Goal: Task Accomplishment & Management: Use online tool/utility

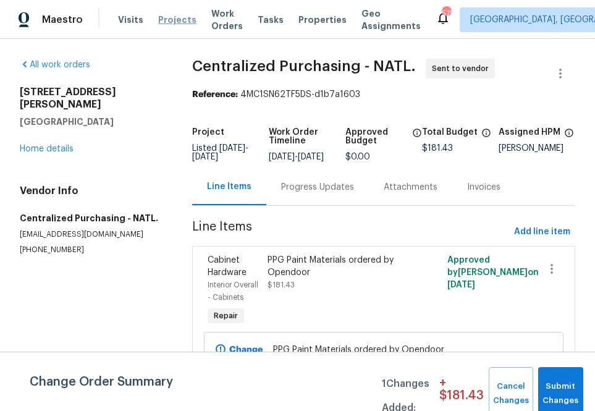
click at [166, 25] on span "Projects" at bounding box center [177, 20] width 38 height 12
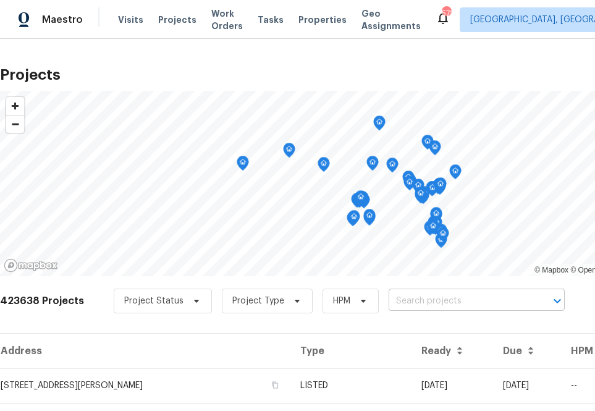
click at [443, 292] on input "text" at bounding box center [460, 301] width 142 height 19
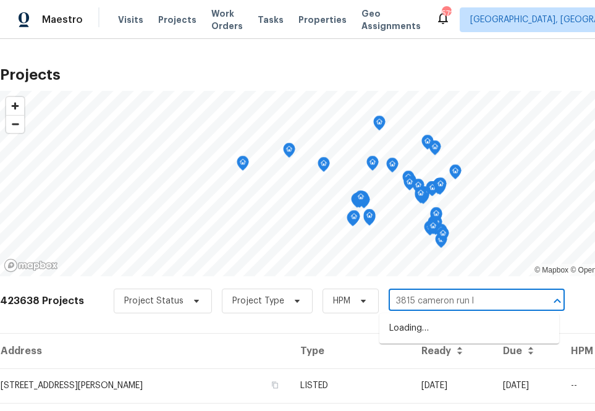
type input "[STREET_ADDRESS]"
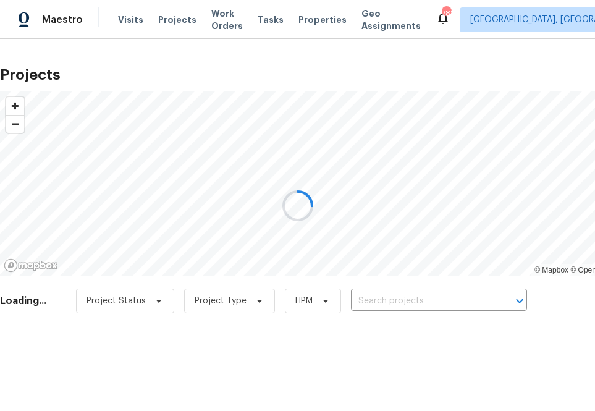
click at [374, 304] on div at bounding box center [297, 205] width 595 height 411
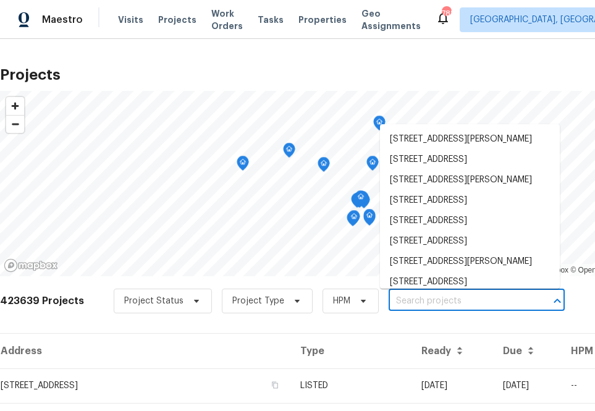
click at [403, 304] on input "text" at bounding box center [460, 301] width 142 height 19
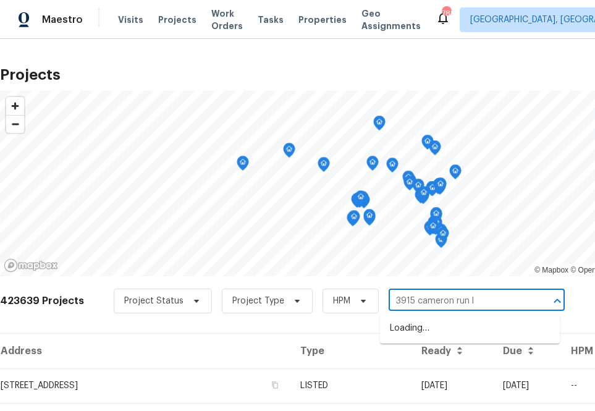
type input "3915 cameron run ln"
click at [396, 330] on li "3915 Cameron Run Ln, Matthews, NC 28105" at bounding box center [470, 328] width 180 height 20
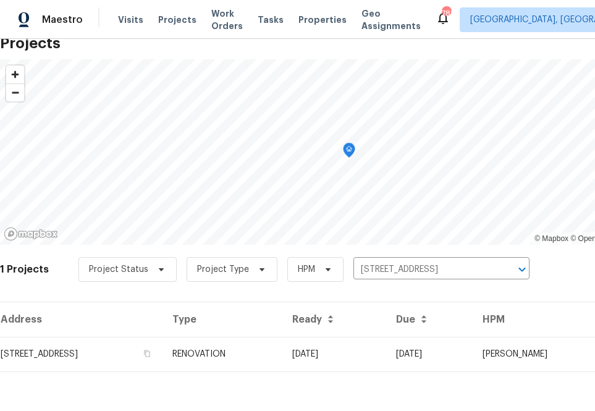
scroll to position [32, 0]
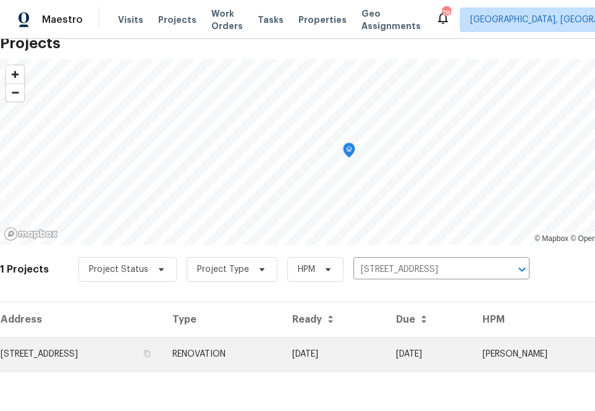
click at [137, 360] on td "3915 Cameron Run Ln, Matthews, NC 28105" at bounding box center [81, 354] width 163 height 35
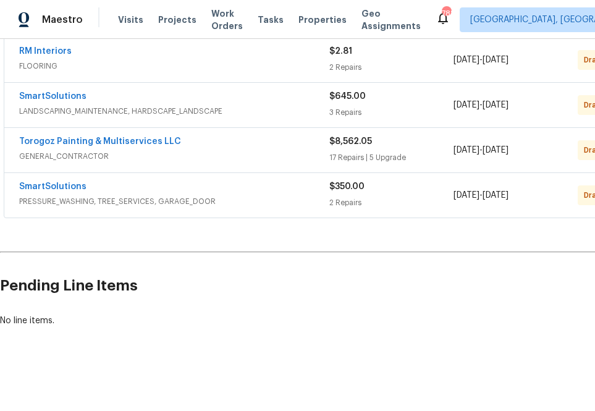
scroll to position [284, 103]
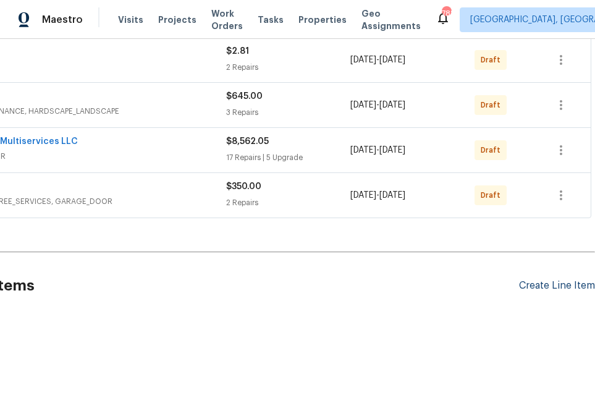
click at [556, 287] on div "Create Line Item" at bounding box center [557, 286] width 76 height 12
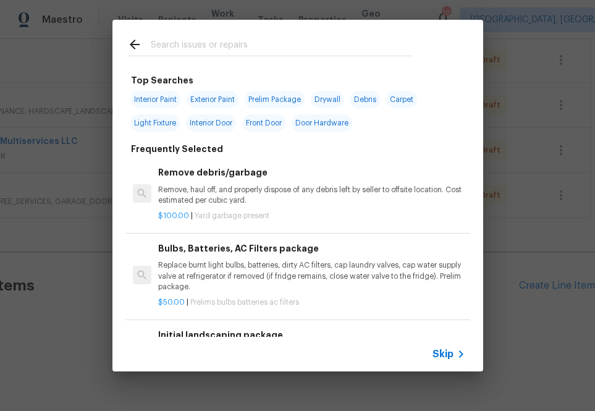
click at [448, 359] on span "Skip" at bounding box center [443, 354] width 21 height 12
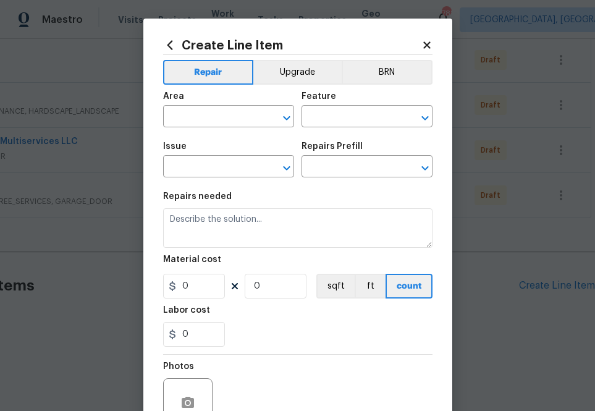
click at [232, 105] on div "Area" at bounding box center [228, 100] width 131 height 16
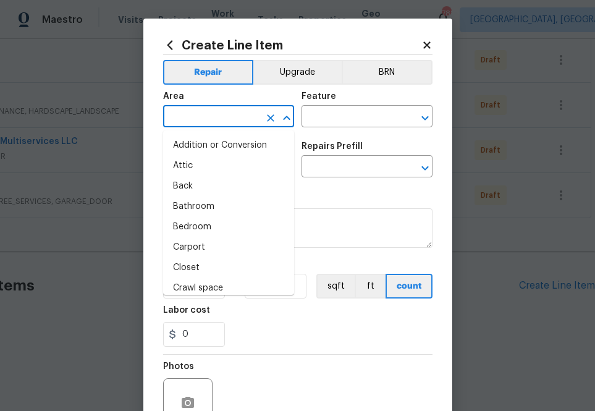
click at [233, 115] on input "text" at bounding box center [211, 117] width 96 height 19
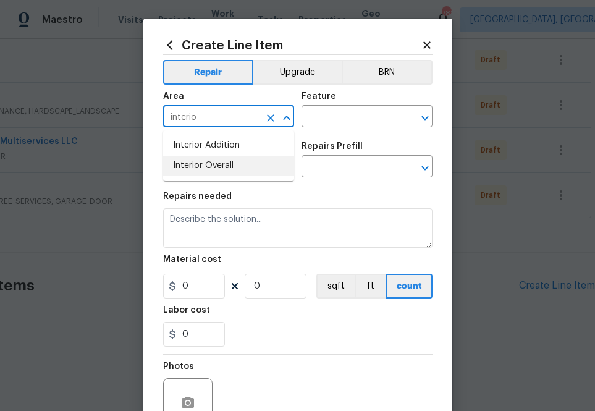
click at [209, 165] on li "Interior Overall" at bounding box center [228, 166] width 131 height 20
type input "Interior Overall"
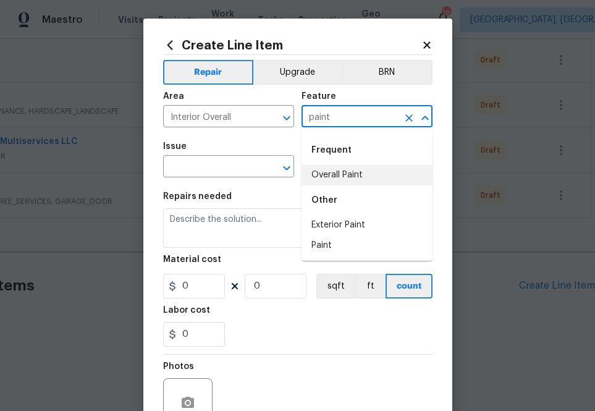
drag, startPoint x: 329, startPoint y: 172, endPoint x: 308, endPoint y: 172, distance: 20.4
click at [329, 172] on li "Overall Paint" at bounding box center [367, 175] width 131 height 20
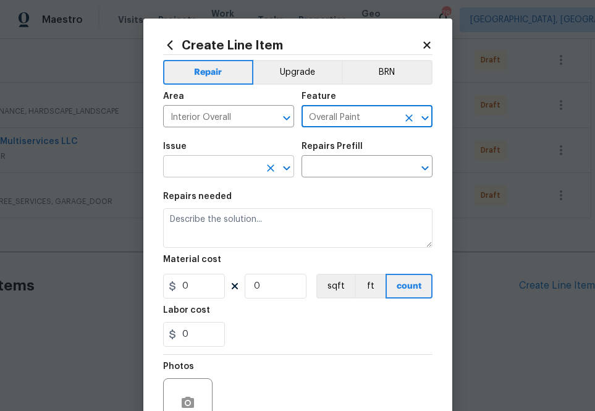
type input "Overall Paint"
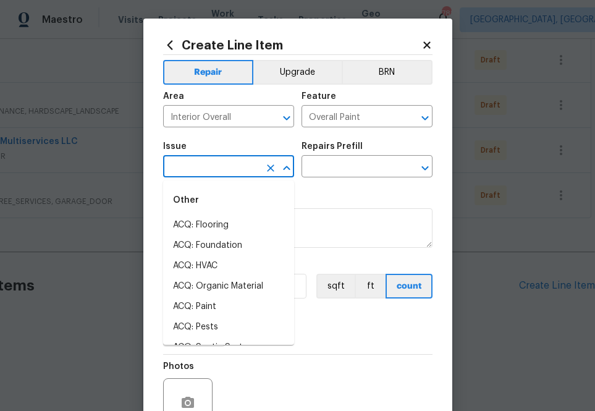
click at [185, 171] on input "text" at bounding box center [211, 167] width 96 height 19
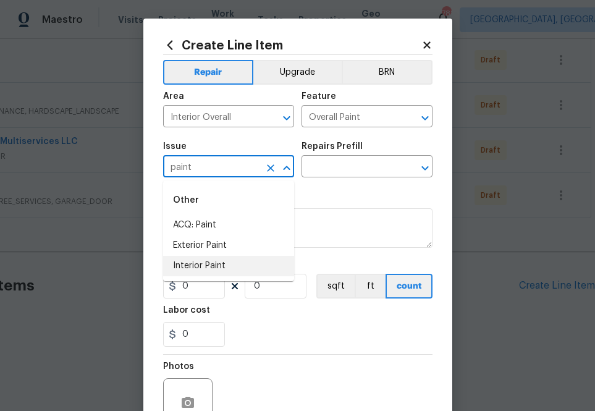
click at [212, 271] on li "Interior Paint" at bounding box center [228, 266] width 131 height 20
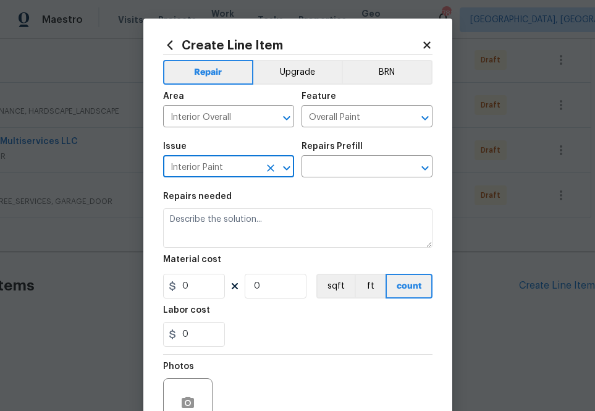
type input "Interior Paint"
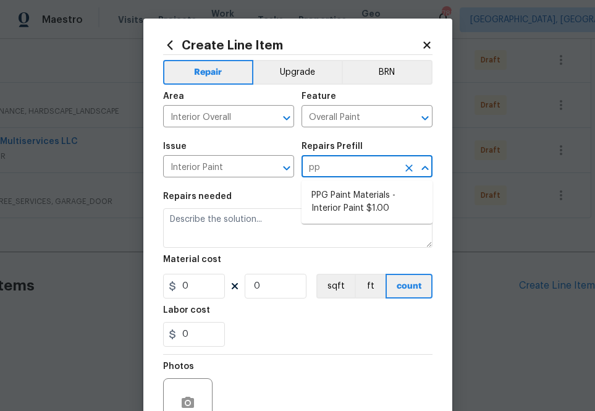
type input "ppg"
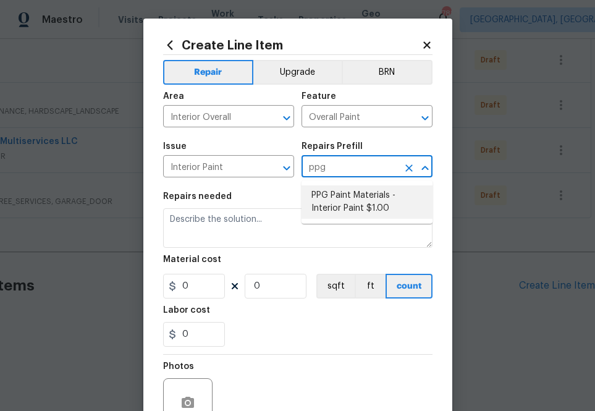
click at [345, 195] on li "PPG Paint Materials - Interior Paint $1.00" at bounding box center [367, 201] width 131 height 33
type input "PPG Paint Materials - Interior Paint $1.00"
type textarea "PPG Paint Materials ordered by Opendoor"
type input "1"
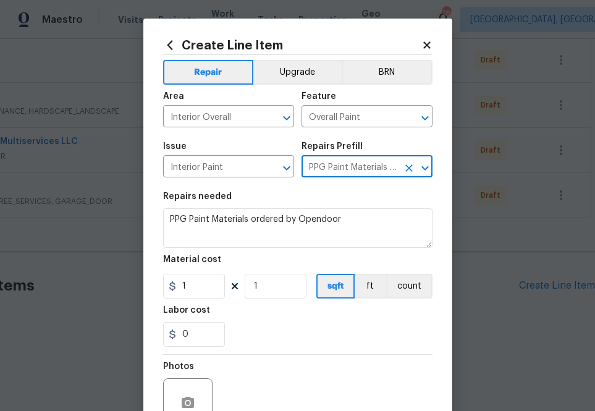
type input "PPG Paint Materials - Interior Paint $1.00"
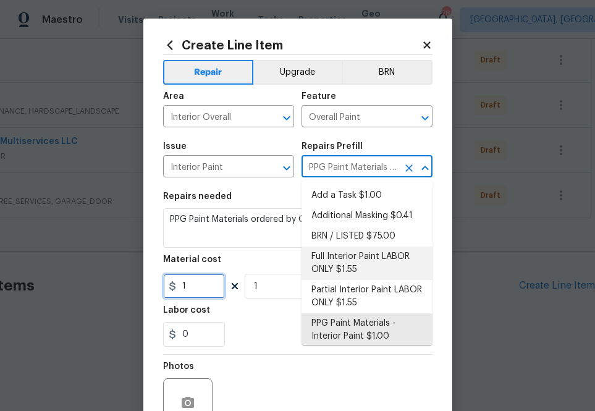
click at [209, 290] on input "1" at bounding box center [194, 286] width 62 height 25
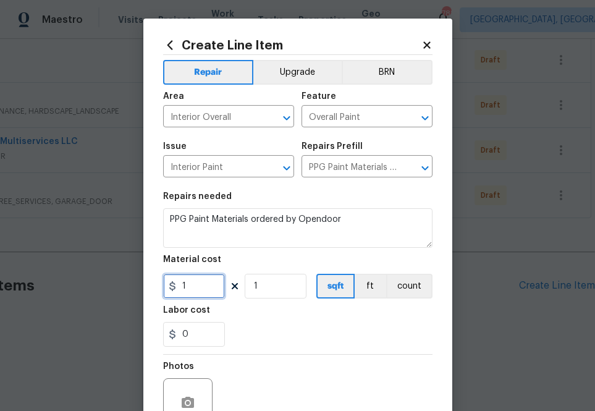
click at [209, 290] on input "1" at bounding box center [194, 286] width 62 height 25
click at [213, 276] on input "1" at bounding box center [194, 286] width 62 height 25
click at [212, 277] on input "1" at bounding box center [194, 286] width 62 height 25
paste input "928.8"
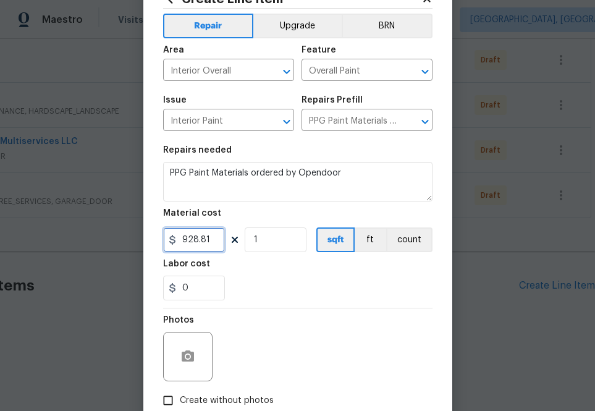
scroll to position [122, 0]
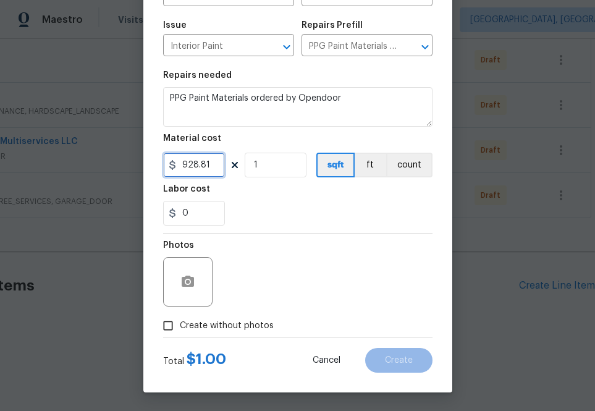
type input "928.81"
click at [229, 331] on span "Create without photos" at bounding box center [227, 325] width 94 height 13
click at [180, 331] on input "Create without photos" at bounding box center [167, 325] width 23 height 23
checkbox input "true"
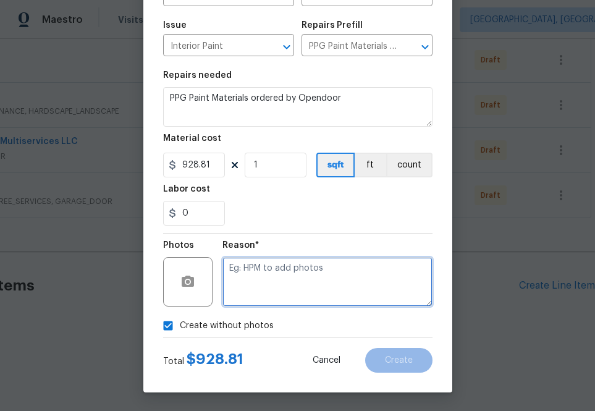
click at [258, 292] on textarea at bounding box center [327, 281] width 210 height 49
type textarea "na"
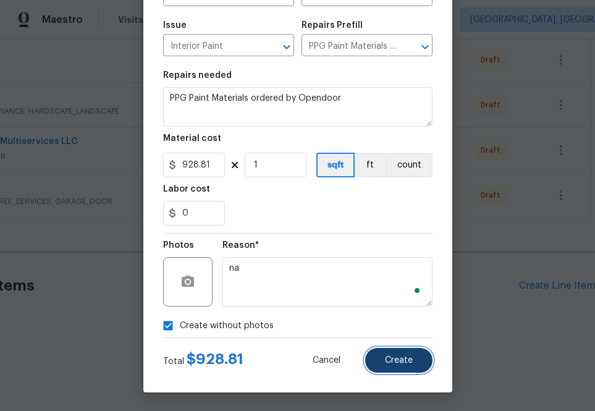
click at [371, 362] on button "Create" at bounding box center [398, 360] width 67 height 25
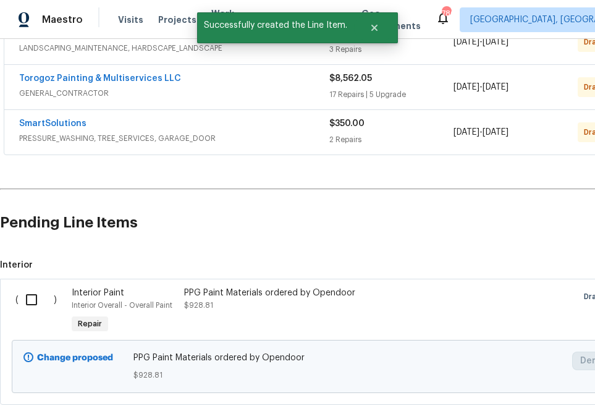
scroll to position [383, 0]
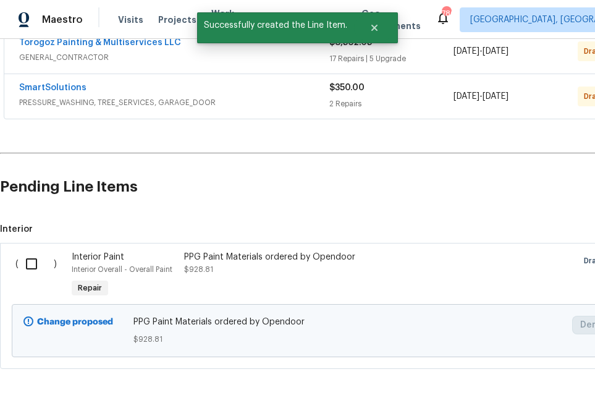
click at [30, 267] on input "checkbox" at bounding box center [36, 264] width 35 height 26
checkbox input "true"
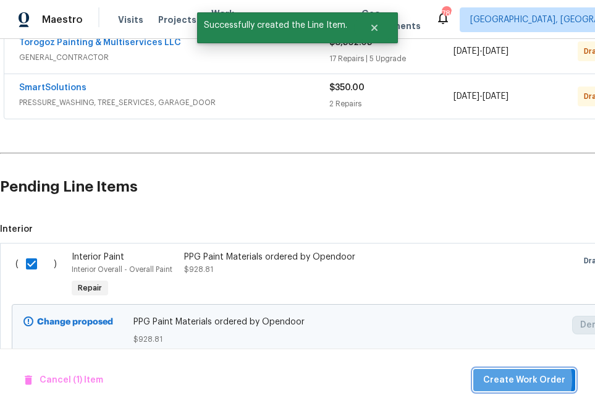
click at [522, 380] on span "Create Work Order" at bounding box center [524, 380] width 82 height 15
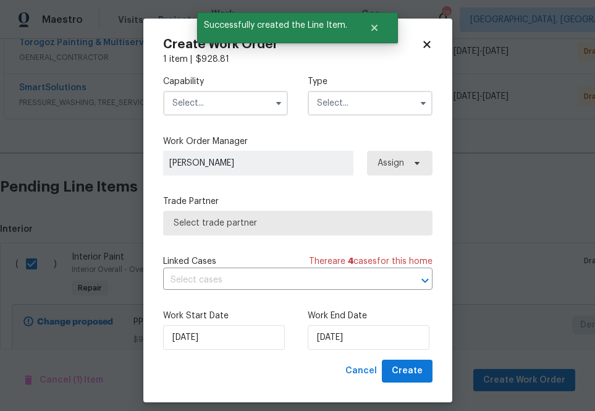
click at [201, 105] on input "text" at bounding box center [225, 103] width 125 height 25
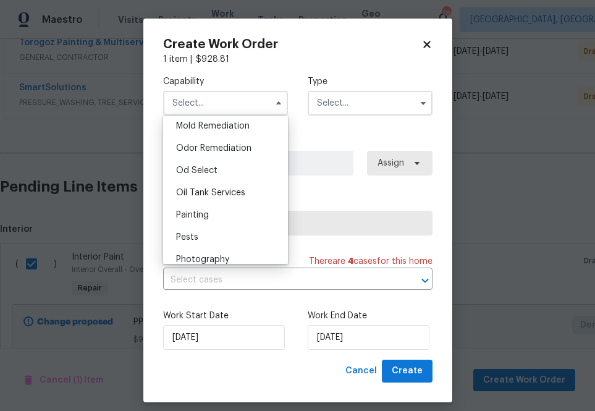
scroll to position [954, 0]
click at [207, 214] on span "Painting" at bounding box center [192, 214] width 33 height 9
type input "Painting"
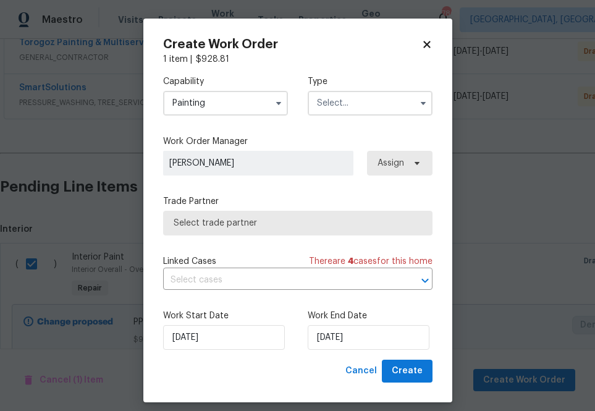
click at [366, 103] on input "text" at bounding box center [370, 103] width 125 height 25
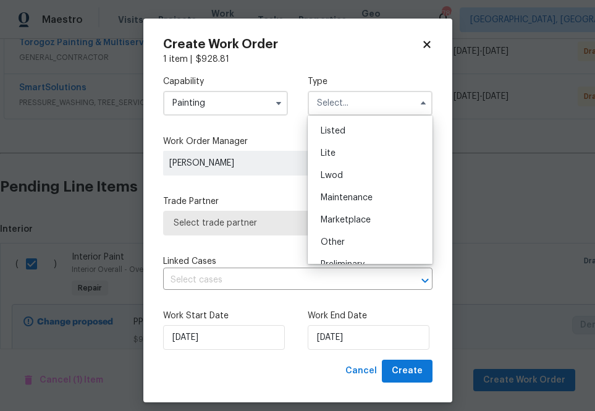
scroll to position [281, 0]
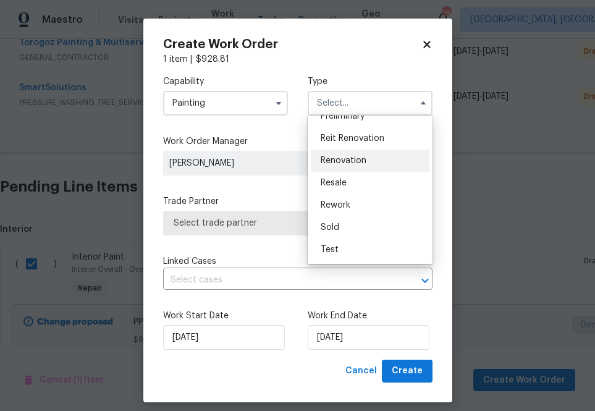
click at [366, 161] on div "Renovation" at bounding box center [370, 161] width 119 height 22
type input "Renovation"
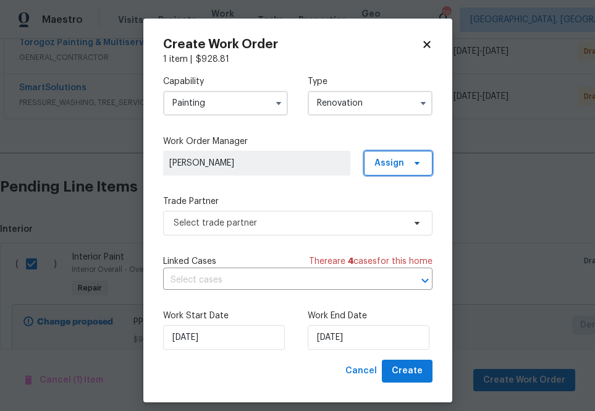
click at [401, 161] on span "Assign" at bounding box center [389, 163] width 30 height 12
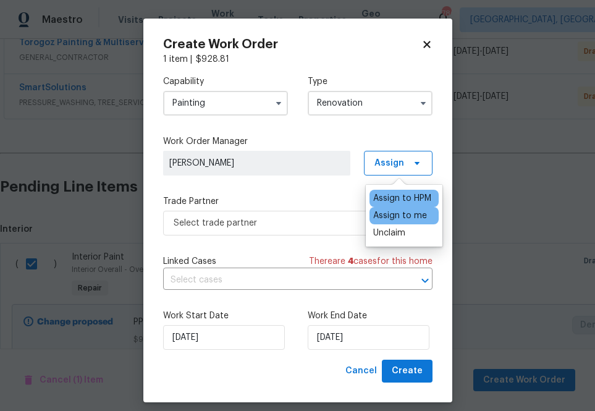
click at [399, 213] on div "Assign to me" at bounding box center [400, 215] width 54 height 12
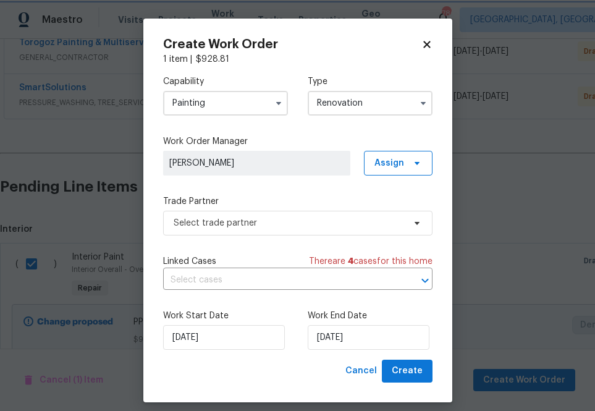
click at [275, 239] on div "Capability Painting Type Renovation Work Order Manager Zenah Haddad Assign Trad…" at bounding box center [297, 213] width 269 height 294
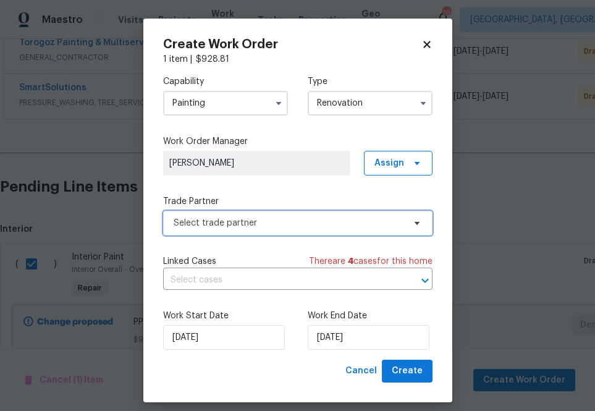
click at [275, 226] on span "Select trade partner" at bounding box center [289, 223] width 231 height 12
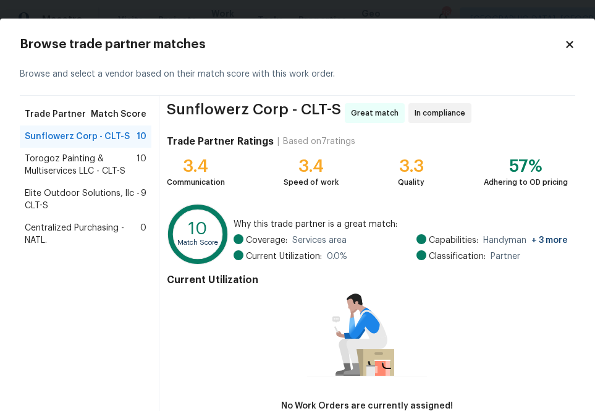
scroll to position [81, 0]
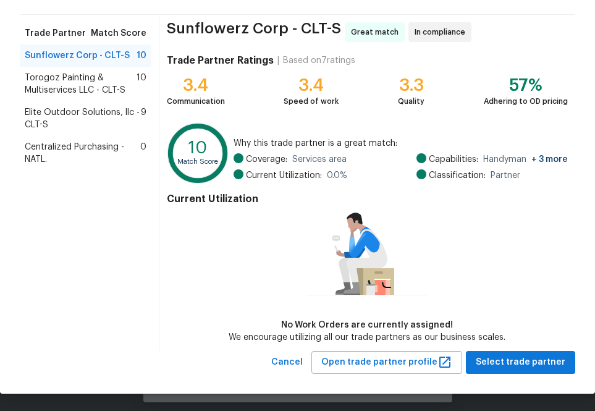
click at [90, 164] on span "Centralized Purchasing - NATL." at bounding box center [83, 153] width 116 height 25
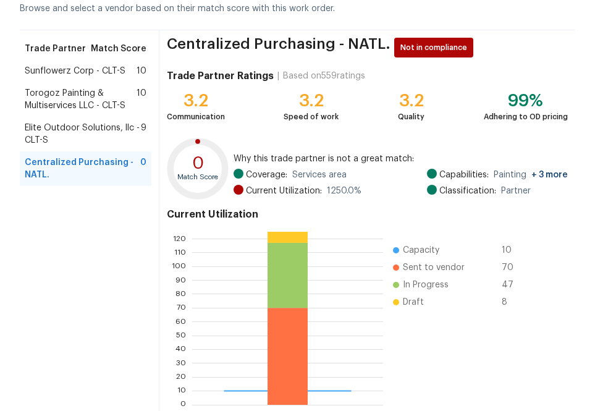
scroll to position [133, 0]
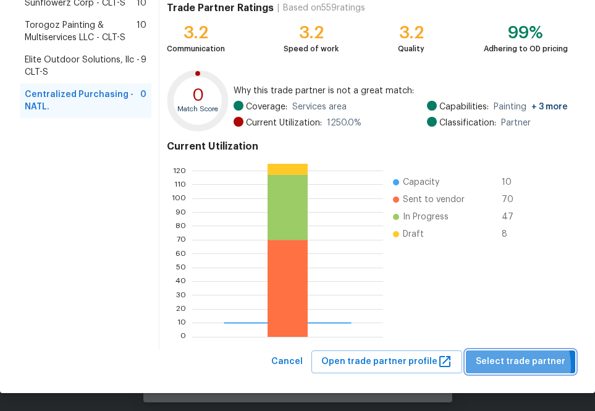
click at [509, 366] on span "Select trade partner" at bounding box center [521, 361] width 90 height 15
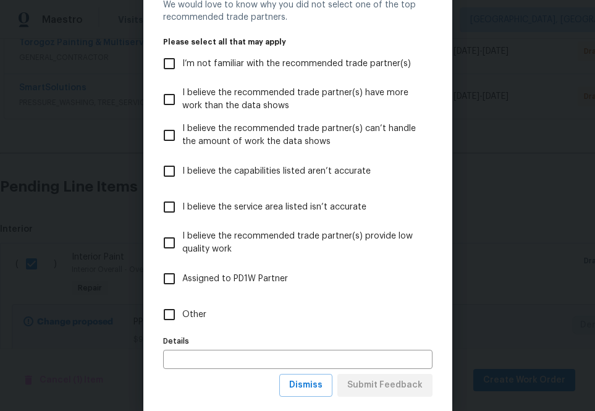
scroll to position [78, 0]
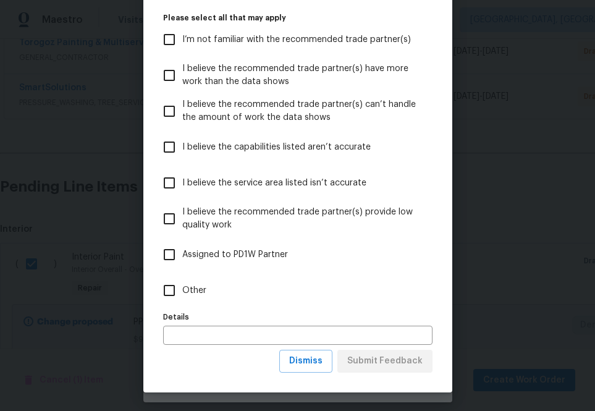
click at [174, 276] on label "Other" at bounding box center [289, 291] width 266 height 36
click at [174, 277] on input "Other" at bounding box center [169, 290] width 26 height 26
checkbox input "true"
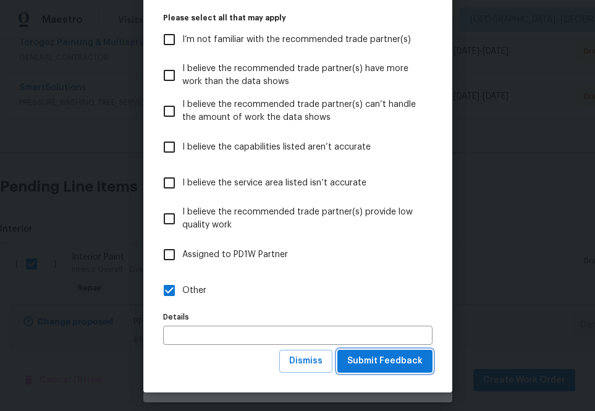
click at [399, 362] on span "Submit Feedback" at bounding box center [384, 360] width 75 height 15
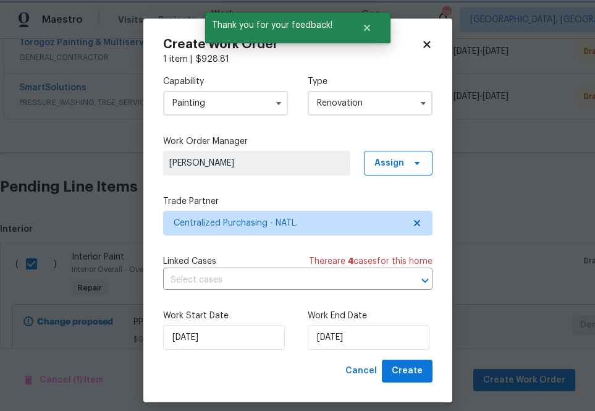
scroll to position [0, 0]
click at [412, 380] on button "Create" at bounding box center [407, 371] width 51 height 23
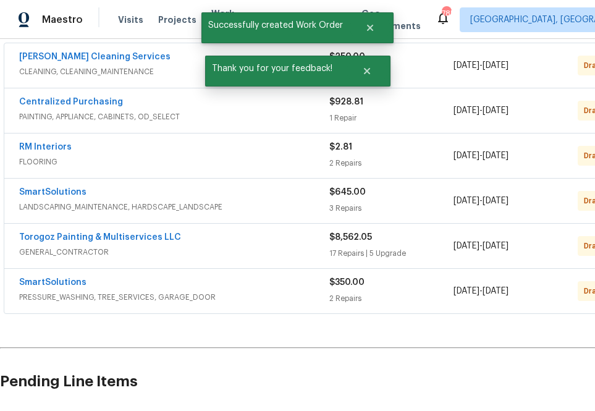
scroll to position [108, 0]
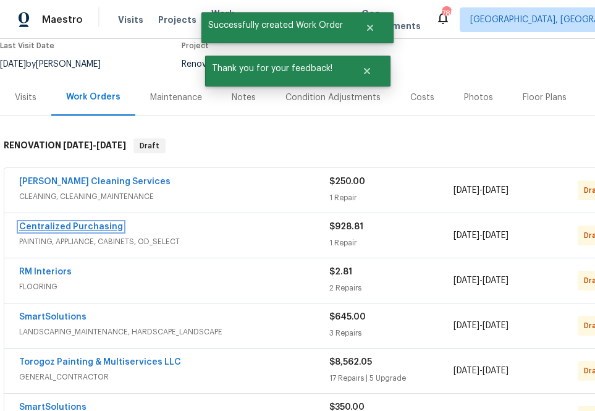
click at [50, 224] on link "Centralized Purchasing" at bounding box center [71, 226] width 104 height 9
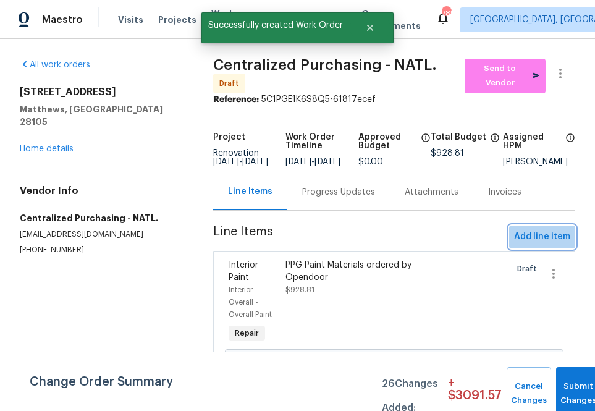
click at [548, 245] on span "Add line item" at bounding box center [542, 236] width 56 height 15
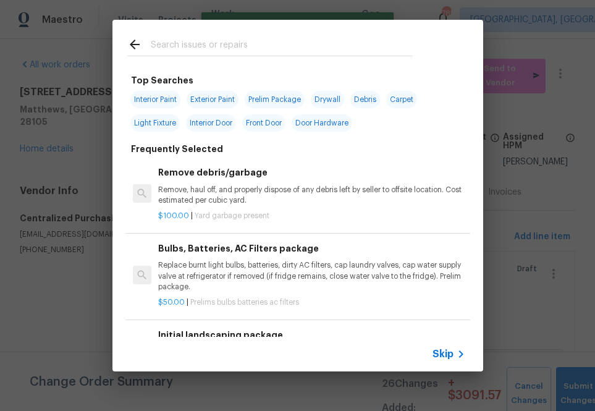
click at [447, 355] on span "Skip" at bounding box center [443, 354] width 21 height 12
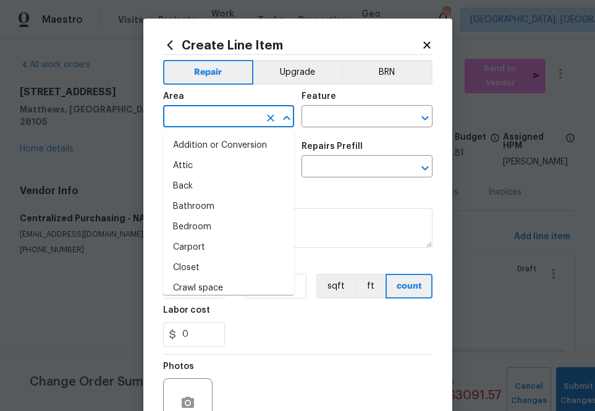
click at [232, 125] on input "text" at bounding box center [211, 117] width 96 height 19
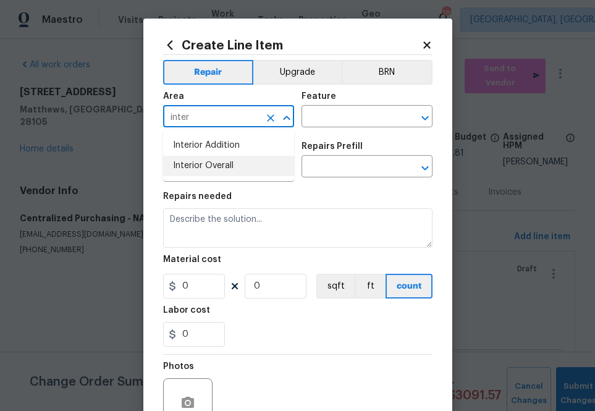
click at [205, 169] on li "Interior Overall" at bounding box center [228, 166] width 131 height 20
type input "Interior Overall"
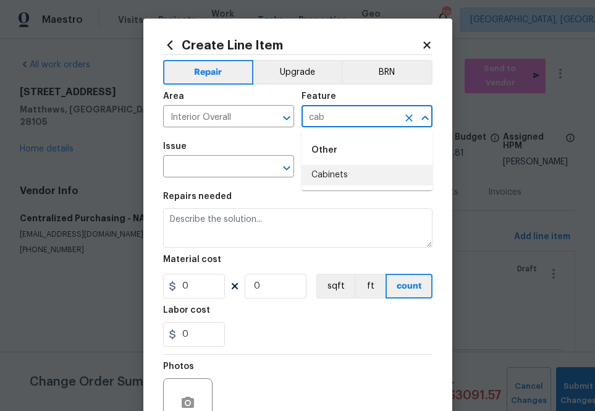
click at [331, 171] on li "Cabinets" at bounding box center [367, 175] width 131 height 20
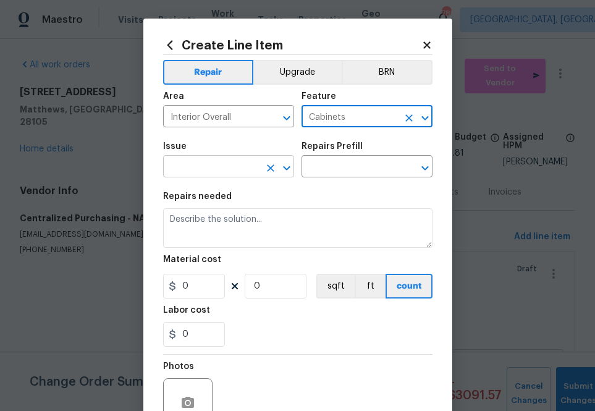
type input "Cabinets"
click at [212, 171] on input "text" at bounding box center [211, 167] width 96 height 19
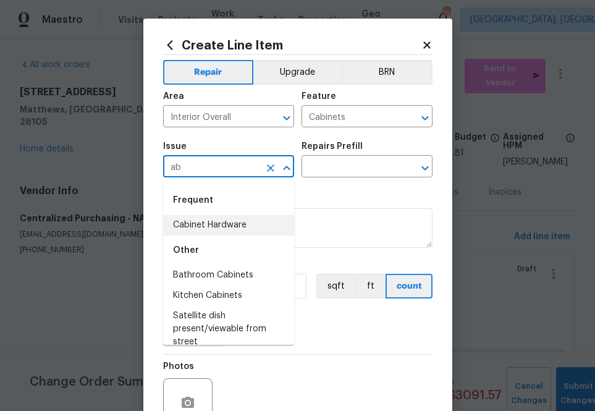
click at [227, 226] on li "Cabinet Hardware" at bounding box center [228, 225] width 131 height 20
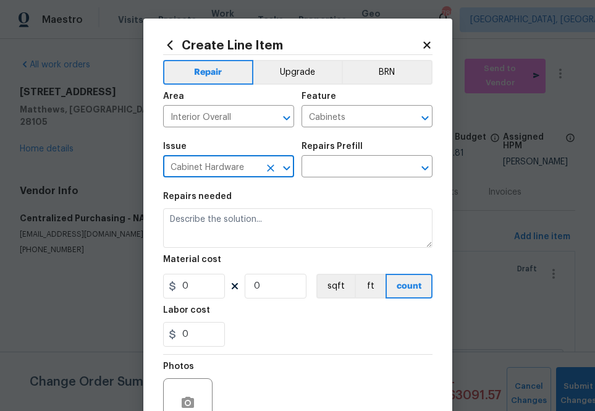
type input "Cabinet Hardware"
click at [355, 197] on div "Repairs needed" at bounding box center [297, 200] width 269 height 16
click at [355, 165] on input "text" at bounding box center [350, 167] width 96 height 19
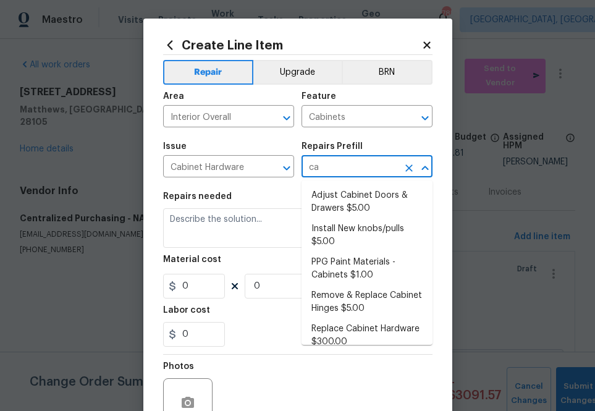
type input "cab"
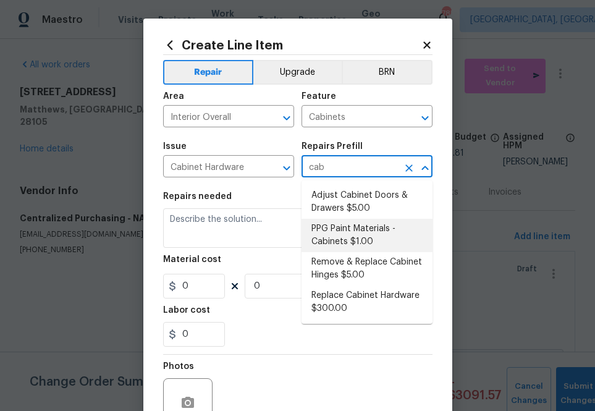
click at [347, 228] on li "PPG Paint Materials - Cabinets $1.00" at bounding box center [367, 235] width 131 height 33
type input "PPG Paint Materials - Cabinets $1.00"
type textarea "PPG Paint Materials ordered by Opendoor"
type input "1"
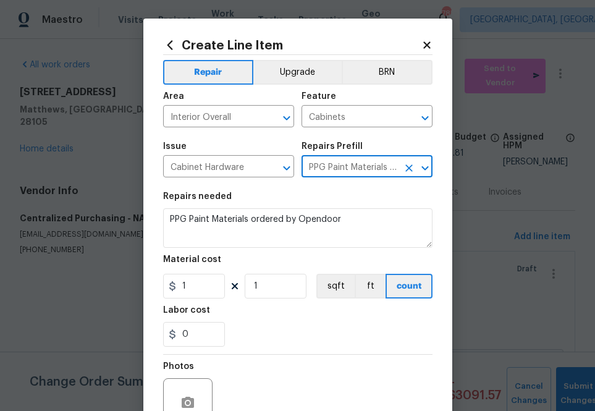
type input "PPG Paint Materials - Cabinets $1.00"
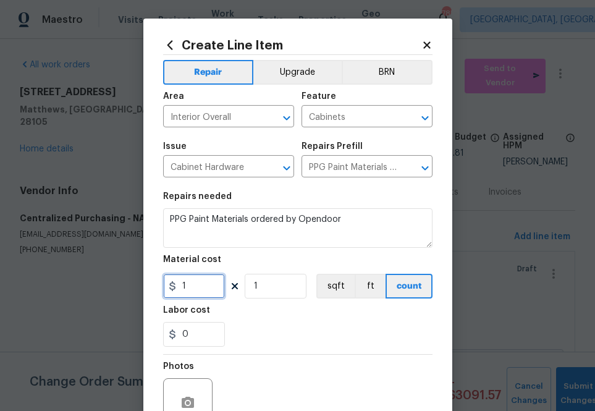
click at [205, 294] on input "1" at bounding box center [194, 286] width 62 height 25
paste input "928.8"
click at [246, 311] on div "Labor cost" at bounding box center [297, 314] width 269 height 16
click at [200, 286] on input "928.81" at bounding box center [194, 286] width 62 height 25
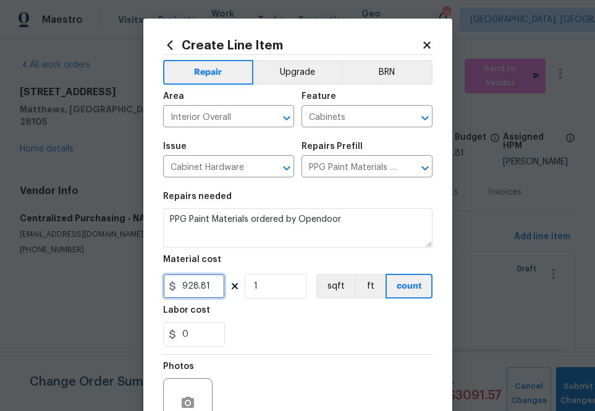
click at [200, 286] on input "928.81" at bounding box center [194, 286] width 62 height 25
paste input "383.27"
type input "383.27"
click at [256, 316] on div "Labor cost" at bounding box center [297, 314] width 269 height 16
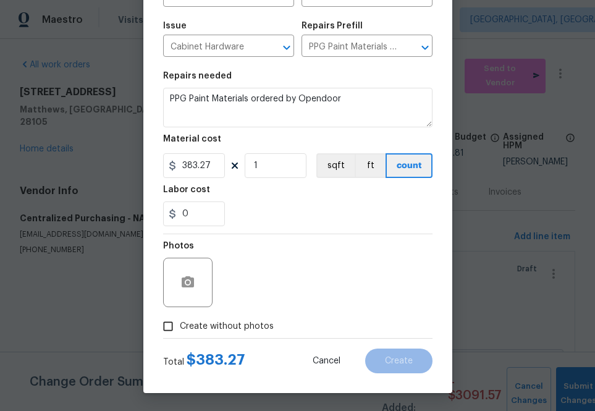
scroll to position [122, 0]
click at [227, 324] on span "Create without photos" at bounding box center [227, 325] width 94 height 13
click at [180, 324] on input "Create without photos" at bounding box center [167, 325] width 23 height 23
checkbox input "true"
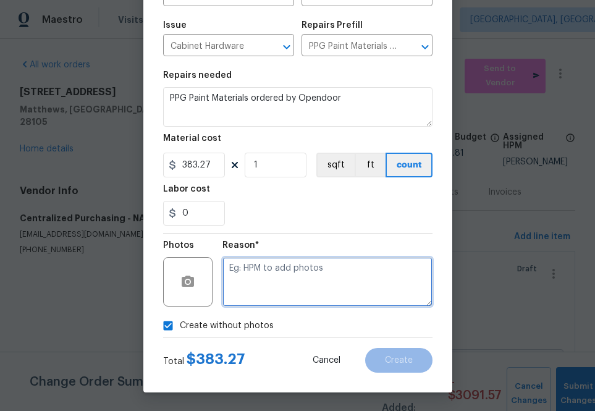
click at [261, 282] on textarea at bounding box center [327, 281] width 210 height 49
type textarea "m"
type textarea "na"
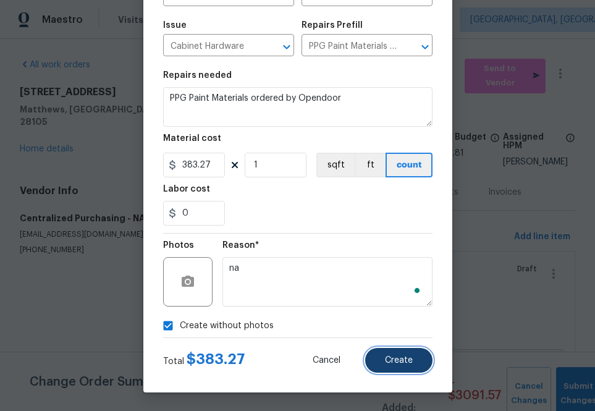
click at [395, 356] on span "Create" at bounding box center [399, 360] width 28 height 9
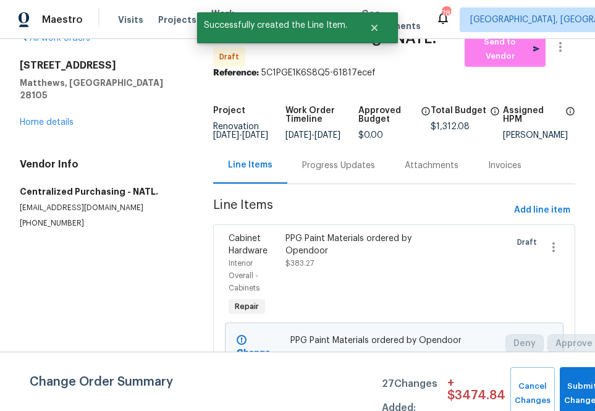
scroll to position [28, 0]
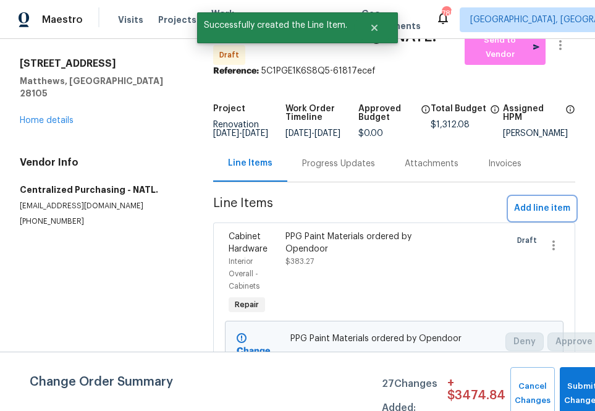
click at [552, 216] on span "Add line item" at bounding box center [542, 208] width 56 height 15
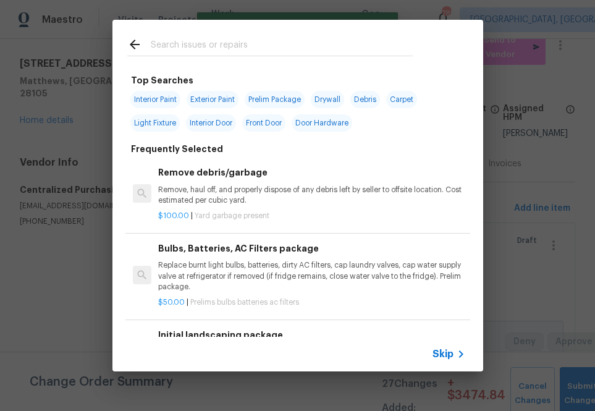
click at [443, 362] on div "Skip" at bounding box center [297, 354] width 371 height 35
click at [442, 355] on span "Skip" at bounding box center [443, 354] width 21 height 12
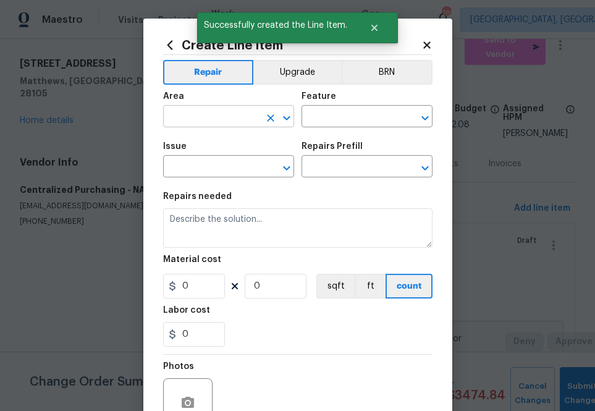
click at [232, 122] on input "text" at bounding box center [211, 117] width 96 height 19
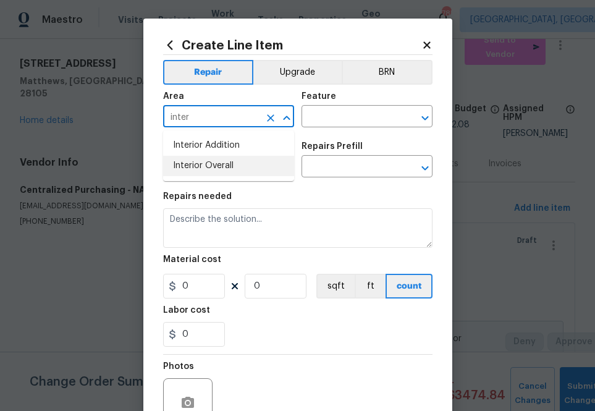
click at [224, 171] on li "Interior Overall" at bounding box center [228, 166] width 131 height 20
type input "Interior Overall"
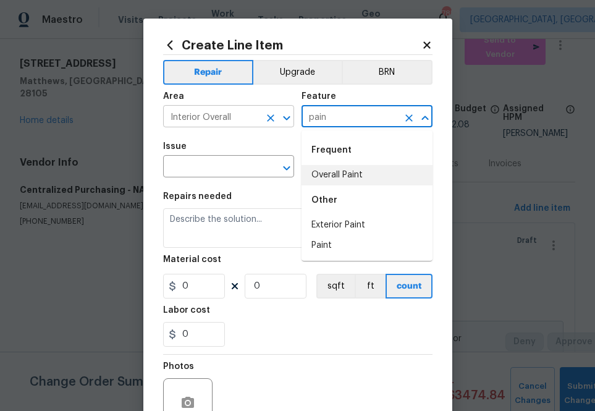
type input "pain"
click at [187, 117] on input "Interior Overall" at bounding box center [211, 117] width 96 height 19
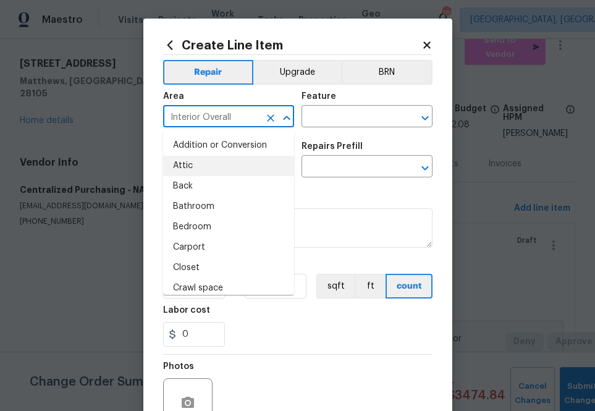
click at [187, 117] on input "Interior Overall" at bounding box center [211, 117] width 96 height 19
click at [187, 117] on input "e" at bounding box center [211, 117] width 96 height 19
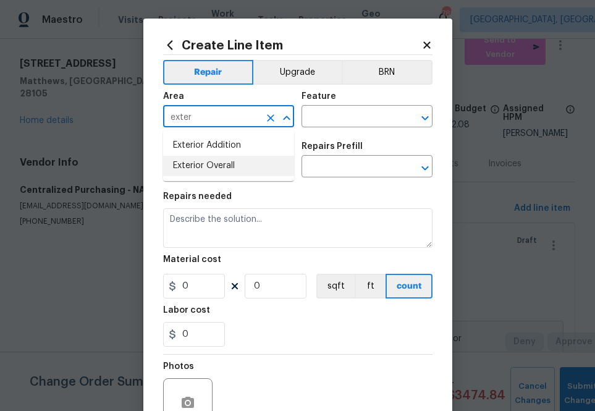
click at [189, 174] on li "Exterior Overall" at bounding box center [228, 166] width 131 height 20
type input "Exterior Overall"
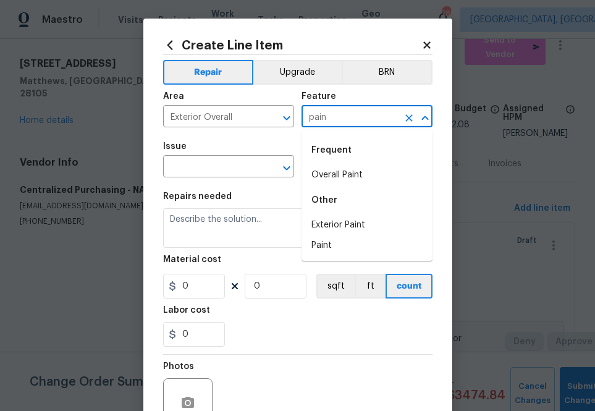
click at [345, 214] on div "Other" at bounding box center [367, 200] width 131 height 30
click at [338, 218] on li "Exterior Paint" at bounding box center [367, 225] width 131 height 20
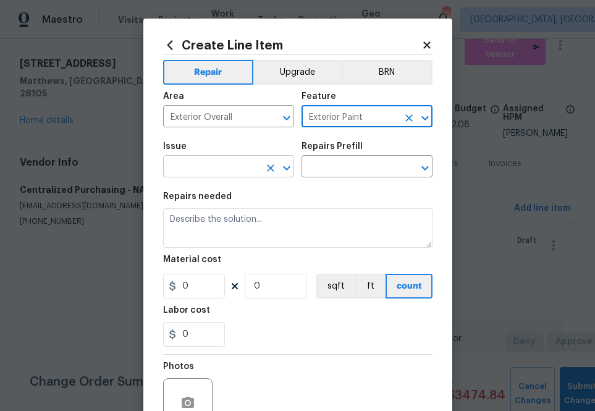
type input "Exterior Paint"
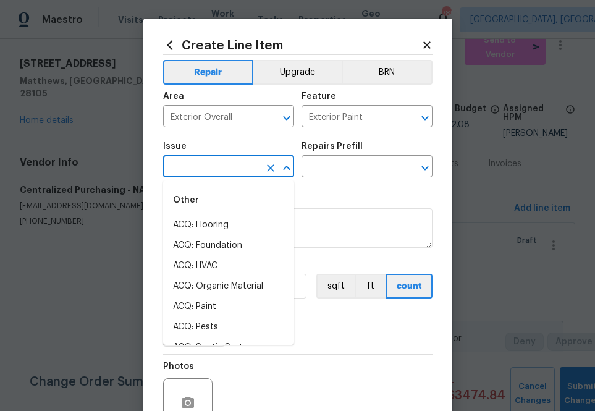
click at [253, 169] on input "text" at bounding box center [211, 167] width 96 height 19
type input "p"
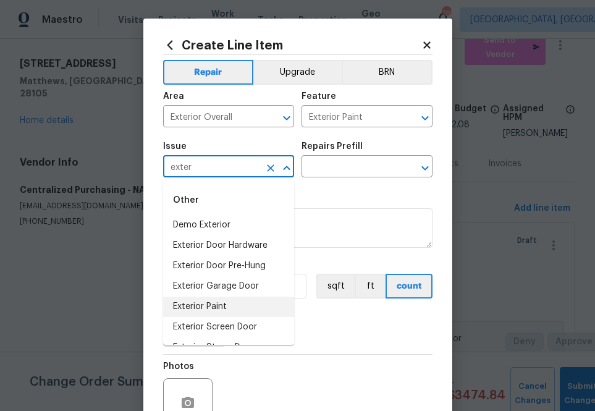
click at [221, 302] on li "Exterior Paint" at bounding box center [228, 307] width 131 height 20
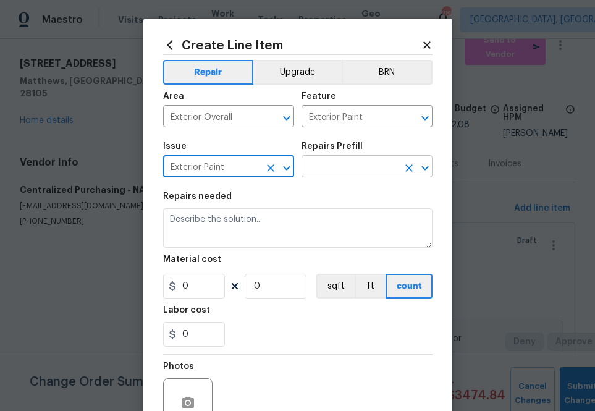
type input "Exterior Paint"
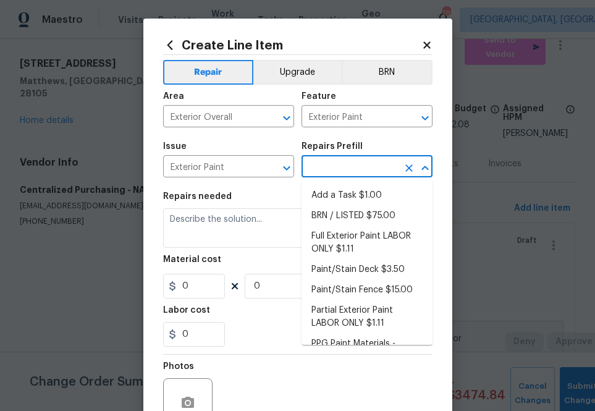
click at [355, 161] on input "text" at bounding box center [350, 167] width 96 height 19
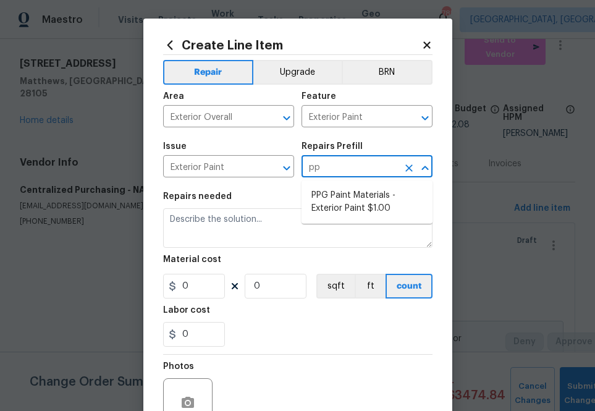
type input "ppg"
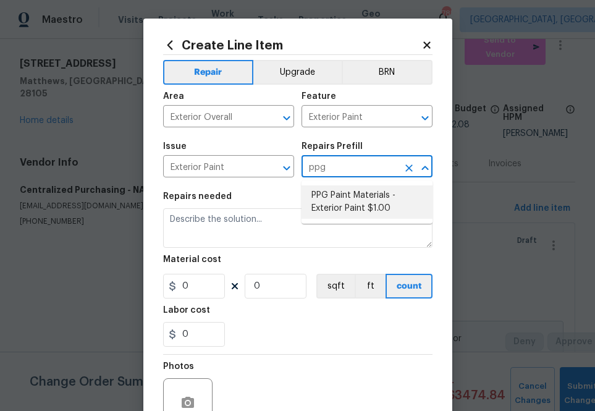
click at [349, 191] on li "PPG Paint Materials - Exterior Paint $1.00" at bounding box center [367, 201] width 131 height 33
type input "Overall Paint"
type input "PPG Paint Materials - Exterior Paint $1.00"
type textarea "PPG Paint Materials ordered by Opendoor"
type input "1"
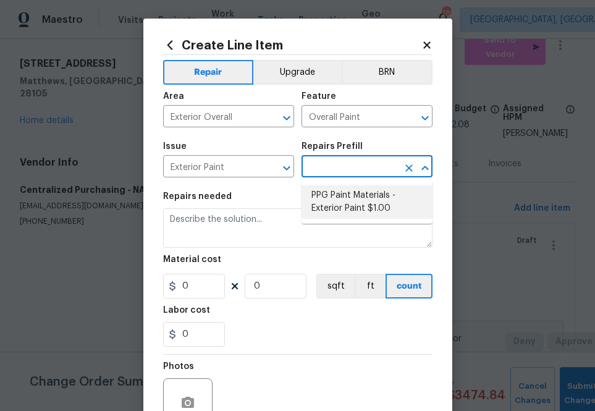
type input "1"
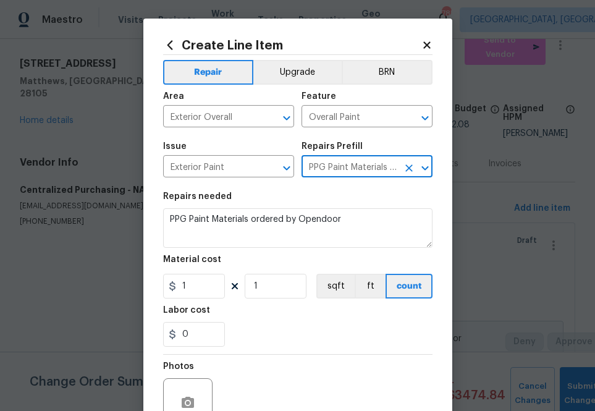
type input "PPG Paint Materials - Exterior Paint $1.00"
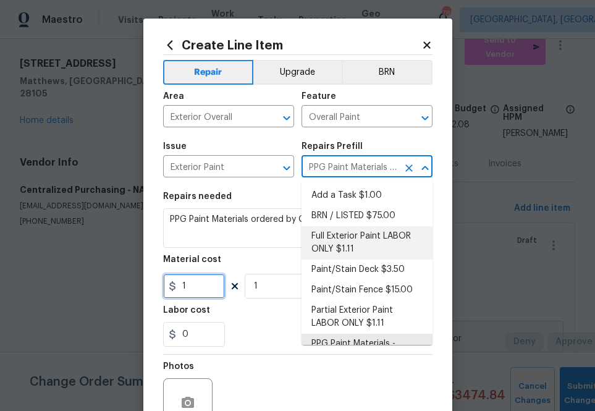
click at [179, 294] on input "1" at bounding box center [194, 286] width 62 height 25
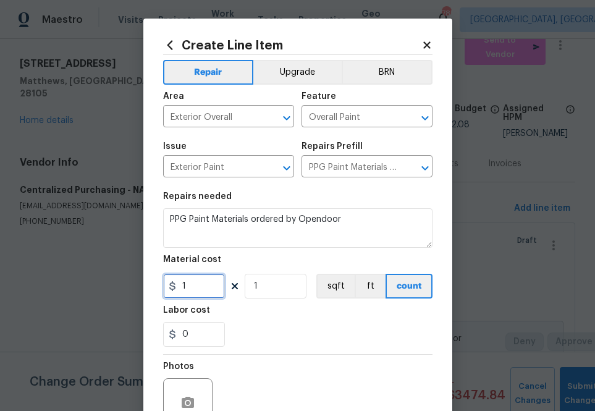
paste input "73.26"
type input "73.26"
click at [331, 310] on div "Labor cost" at bounding box center [297, 314] width 269 height 16
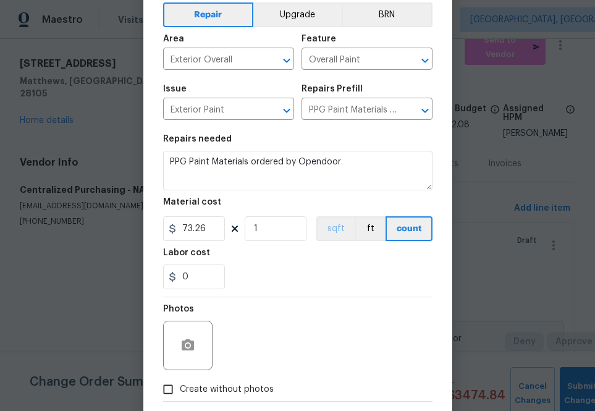
scroll to position [122, 0]
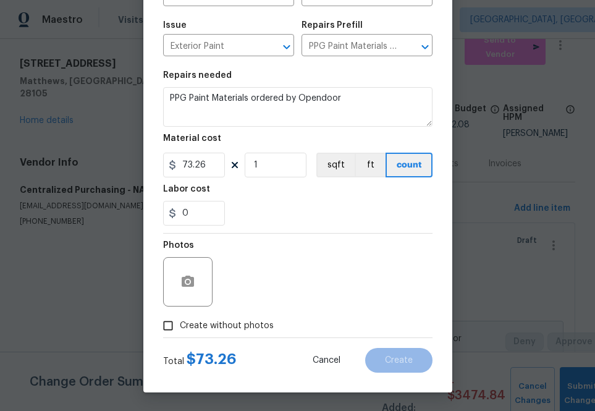
click at [250, 320] on span "Create without photos" at bounding box center [227, 325] width 94 height 13
click at [180, 320] on input "Create without photos" at bounding box center [167, 325] width 23 height 23
checkbox input "true"
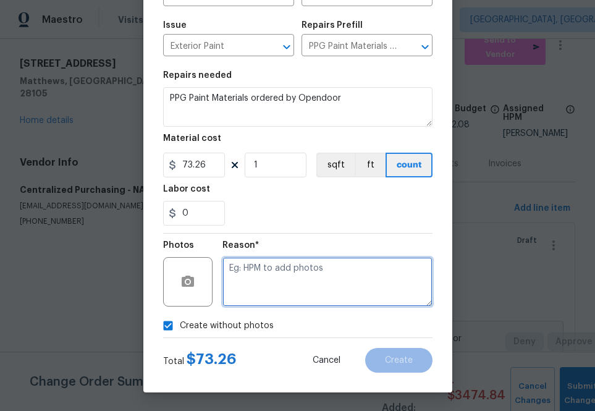
click at [276, 274] on textarea at bounding box center [327, 281] width 210 height 49
type textarea "na"
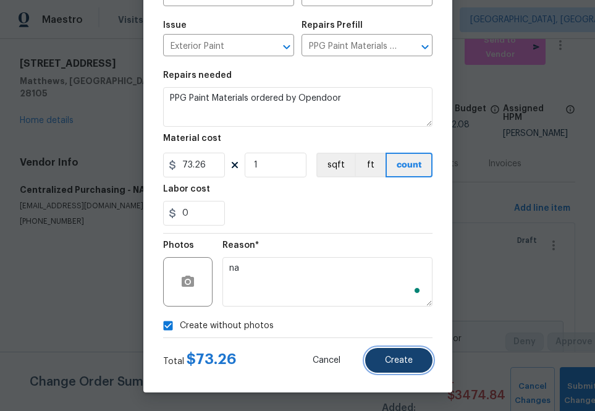
click at [413, 367] on button "Create" at bounding box center [398, 360] width 67 height 25
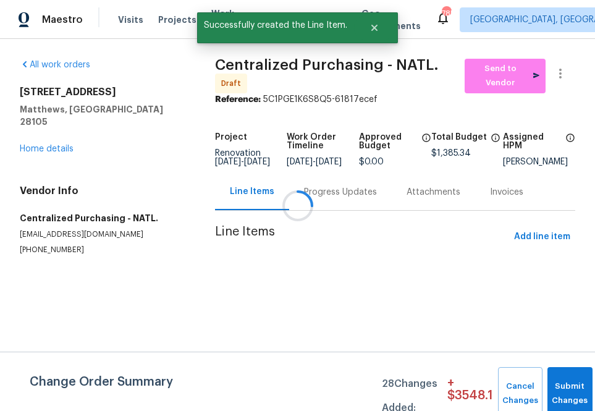
scroll to position [0, 0]
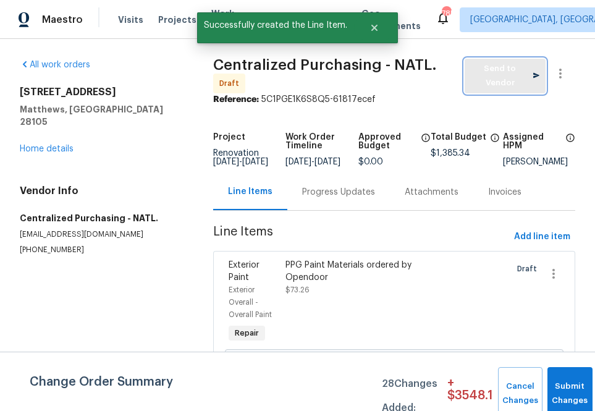
click at [495, 71] on span "Send to Vendor" at bounding box center [505, 76] width 69 height 28
